Goal: Transaction & Acquisition: Obtain resource

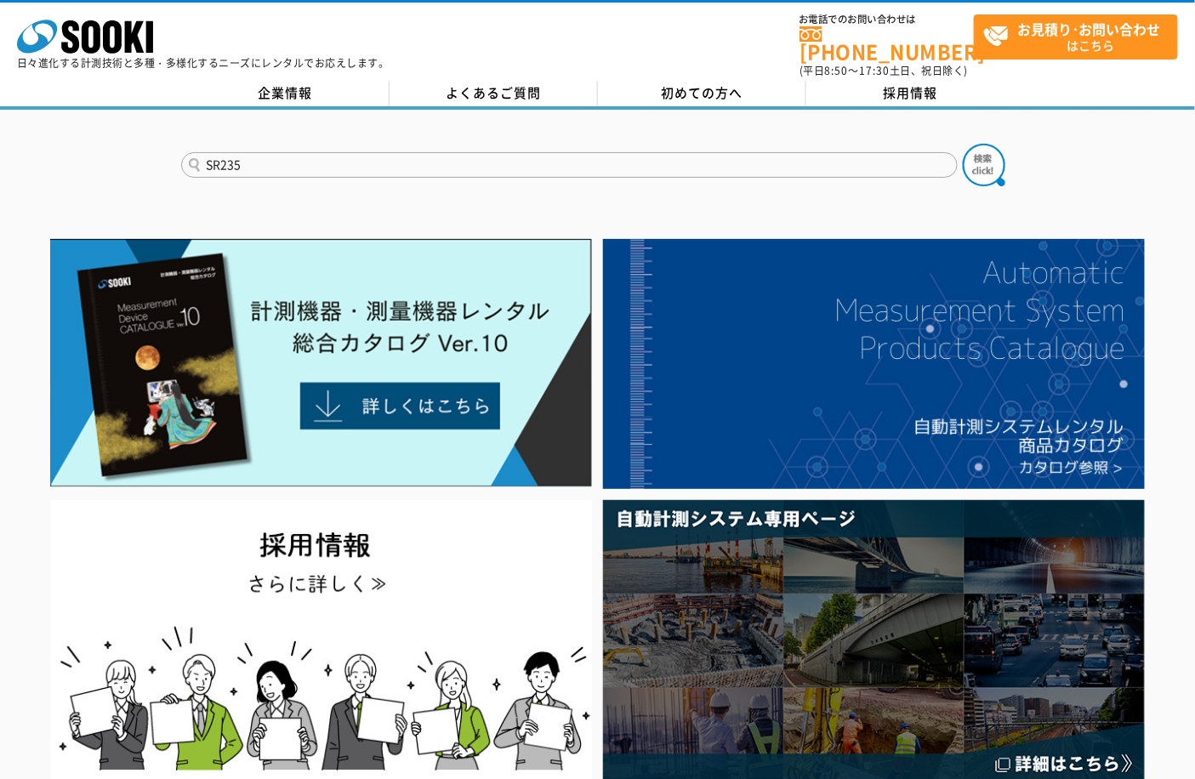
type input "SR235"
click at [963, 144] on button at bounding box center [984, 165] width 43 height 43
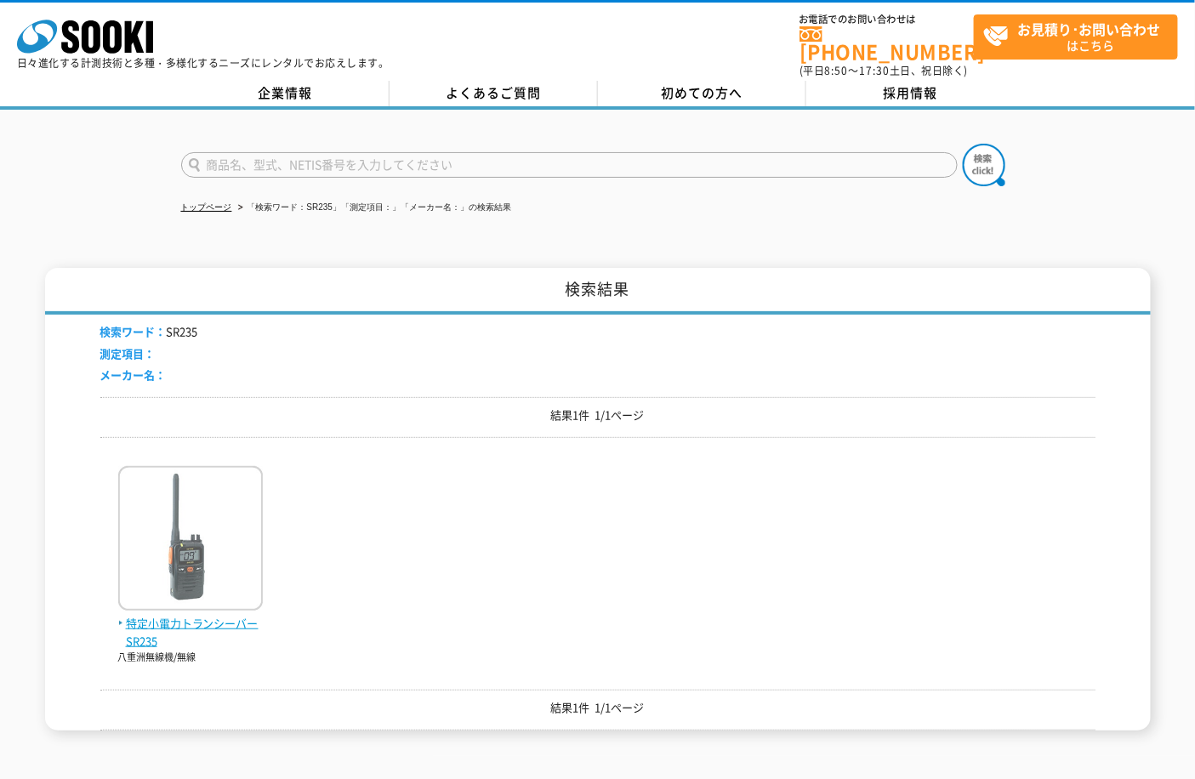
click at [174, 615] on span "特定小電力トランシーバー SR235" at bounding box center [190, 633] width 145 height 36
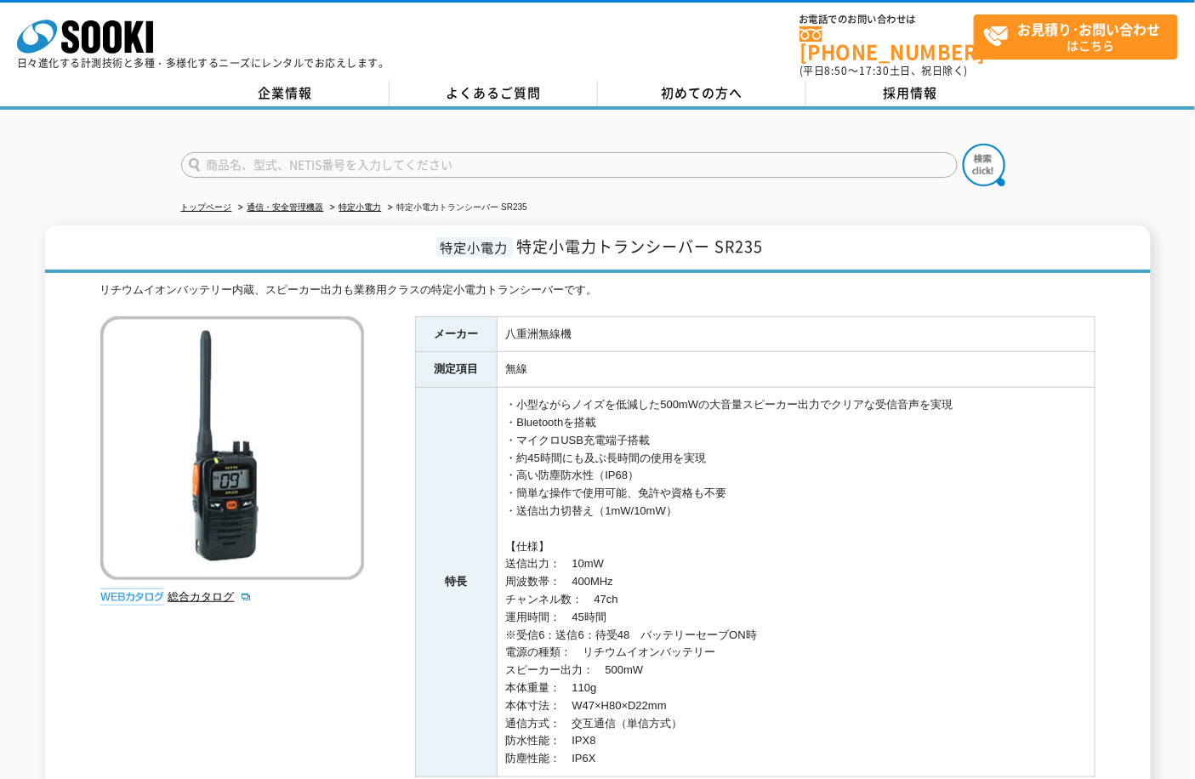
scroll to position [94, 0]
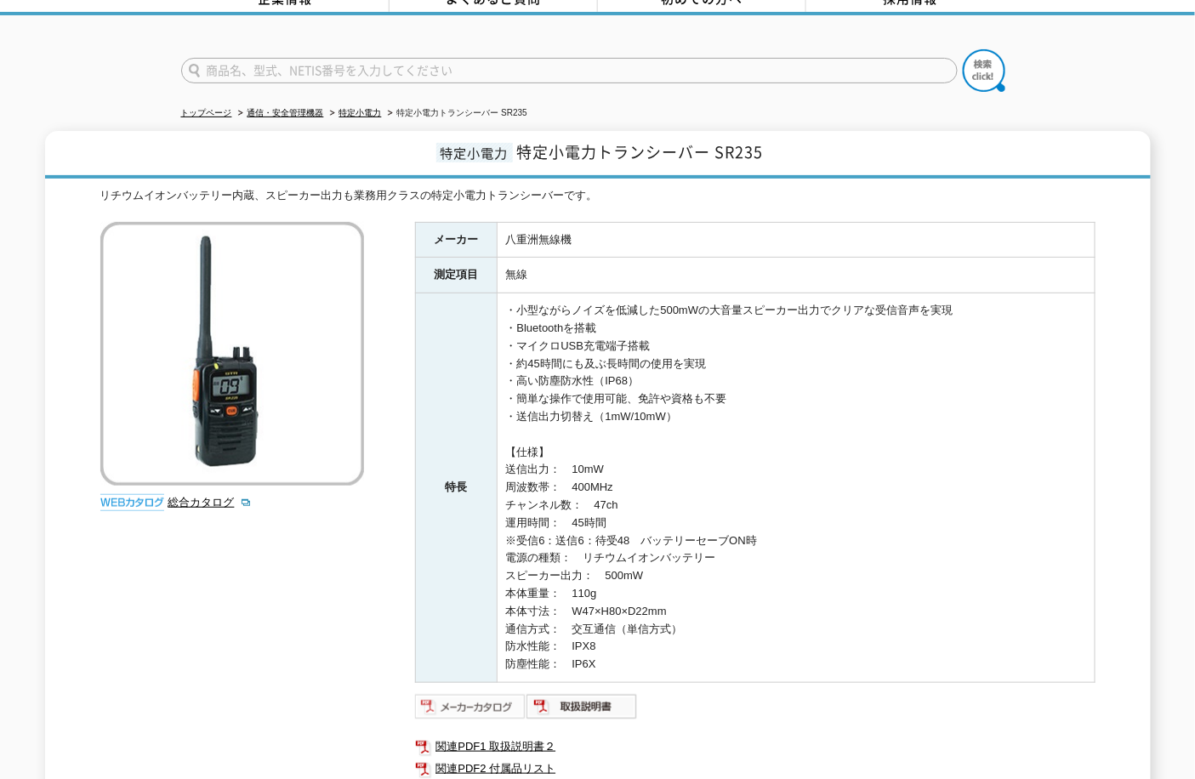
click at [476, 693] on img at bounding box center [470, 706] width 111 height 27
click at [572, 693] on img at bounding box center [582, 706] width 111 height 27
click at [196, 496] on link "総合カタログ" at bounding box center [209, 502] width 83 height 13
